Goal: Task Accomplishment & Management: Complete application form

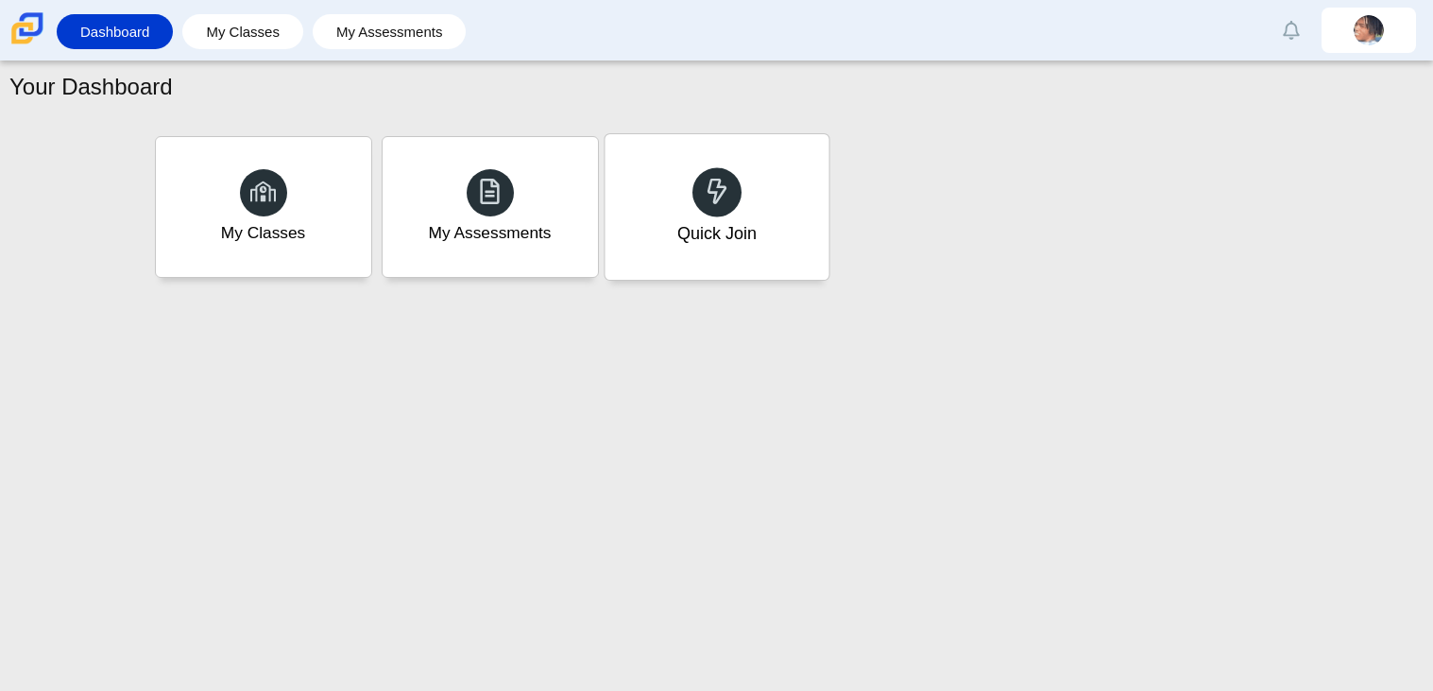
click at [733, 221] on div "Quick Join" at bounding box center [716, 233] width 79 height 25
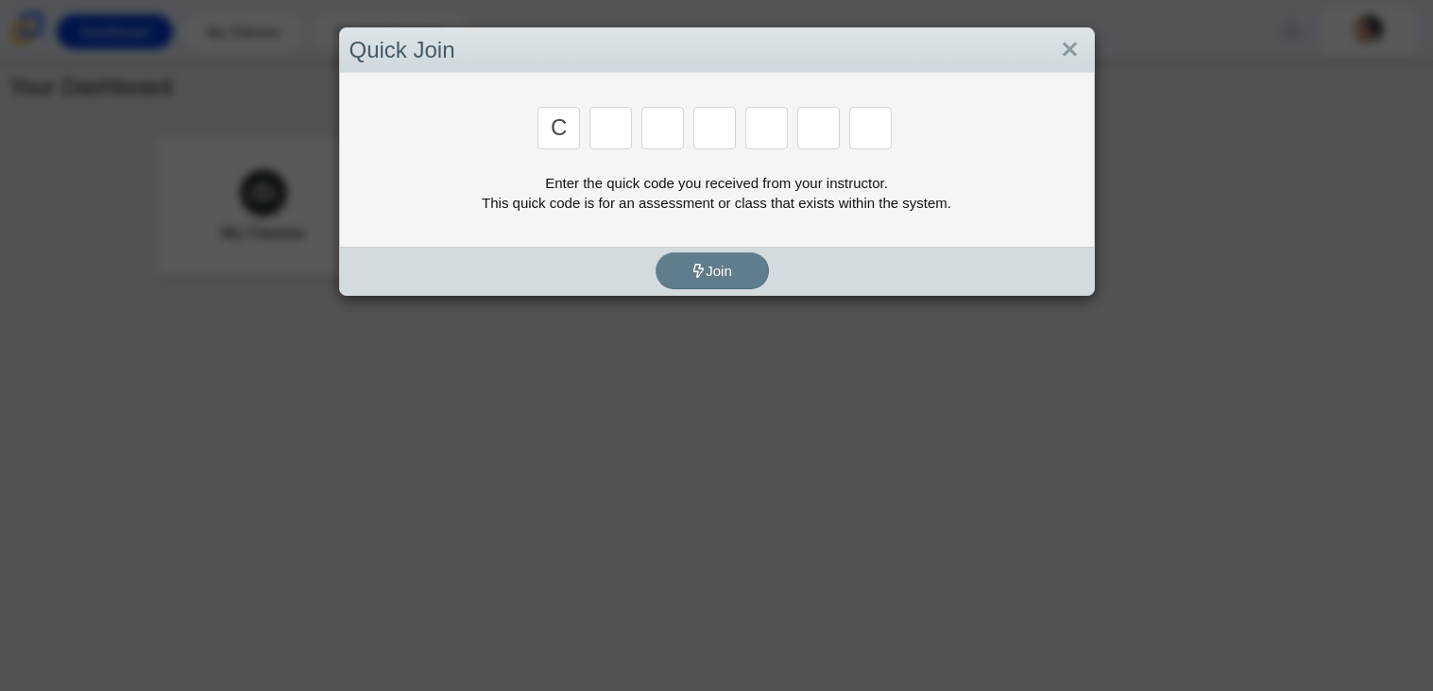
type input "c"
type input "a"
type input "r"
type input "m"
type input "e"
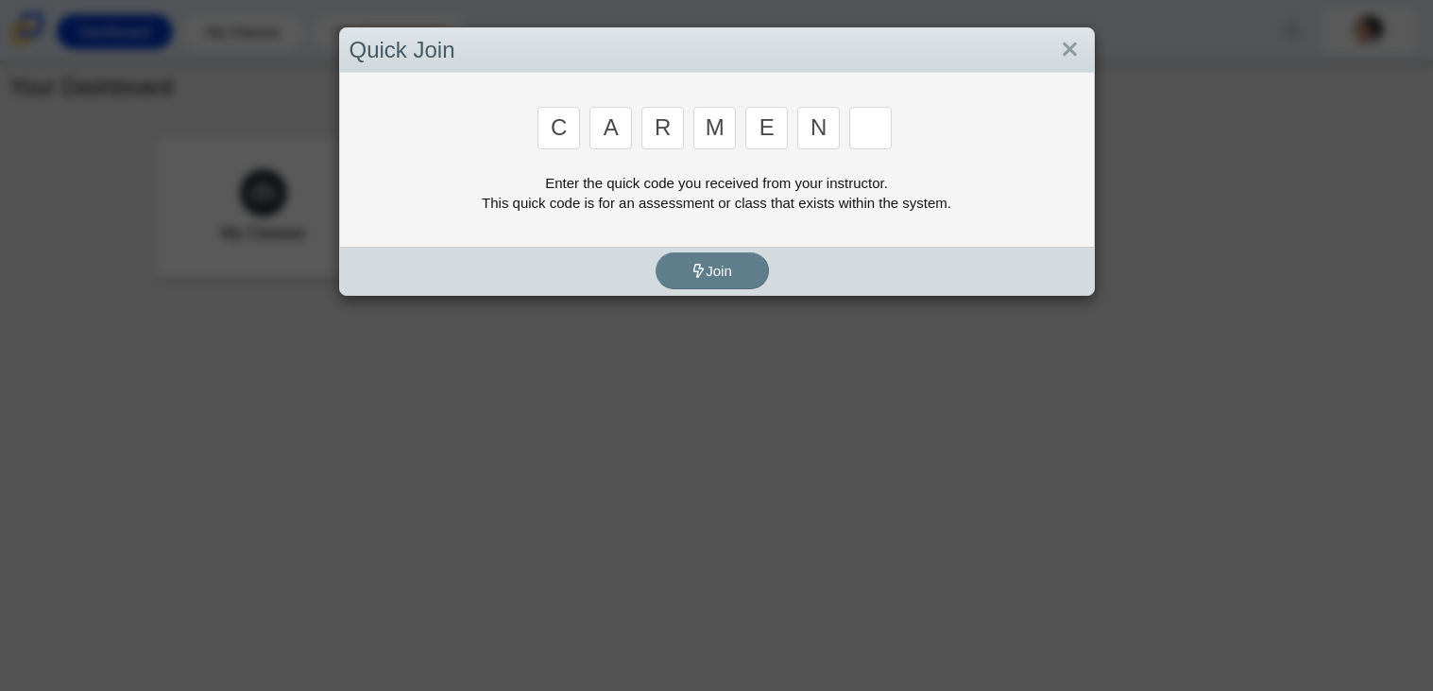
type input "n"
